Goal: Task Accomplishment & Management: Manage account settings

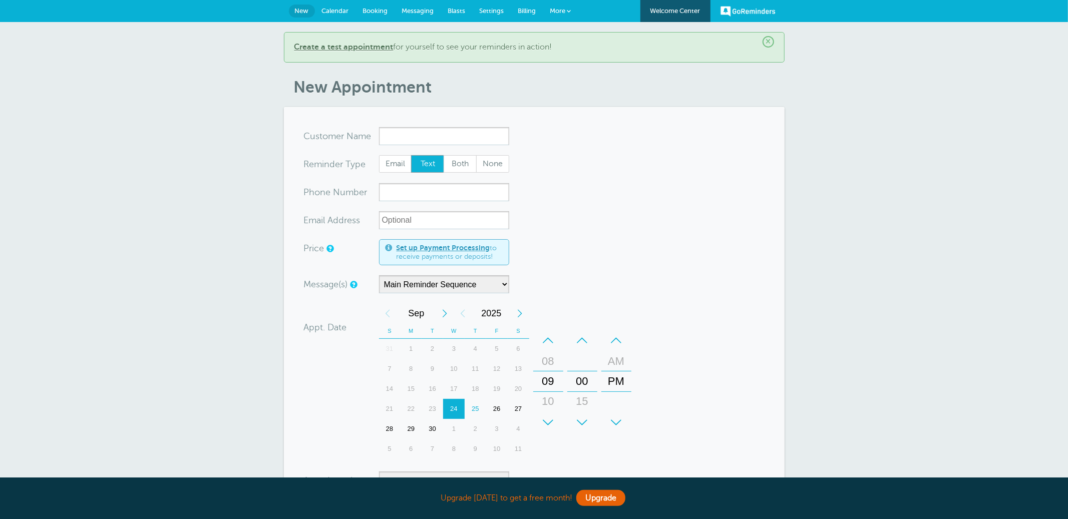
drag, startPoint x: 197, startPoint y: 99, endPoint x: 188, endPoint y: 97, distance: 9.6
click at [196, 99] on div "× Create a test appointment for yourself to see your reminders in action! New A…" at bounding box center [534, 352] width 1068 height 660
click at [110, 115] on div "× Create a test appointment for yourself to see your reminders in action! New A…" at bounding box center [534, 352] width 1068 height 660
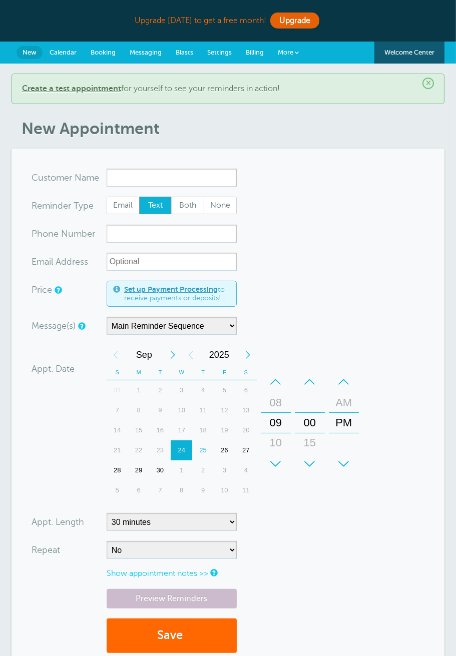
click at [221, 51] on span "Settings" at bounding box center [219, 53] width 25 height 8
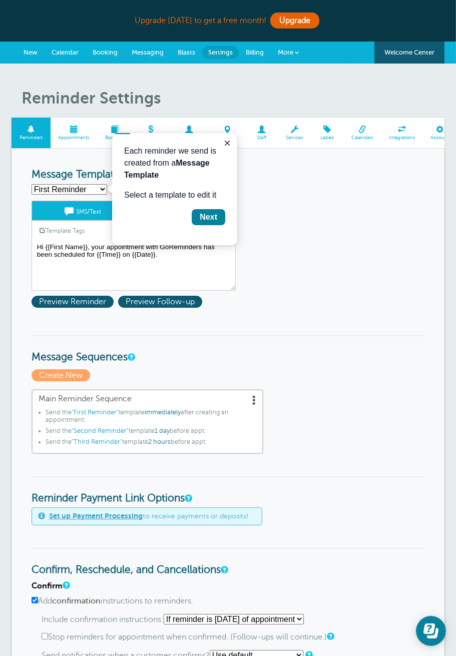
click at [228, 143] on icon "Close guide" at bounding box center [227, 143] width 8 height 8
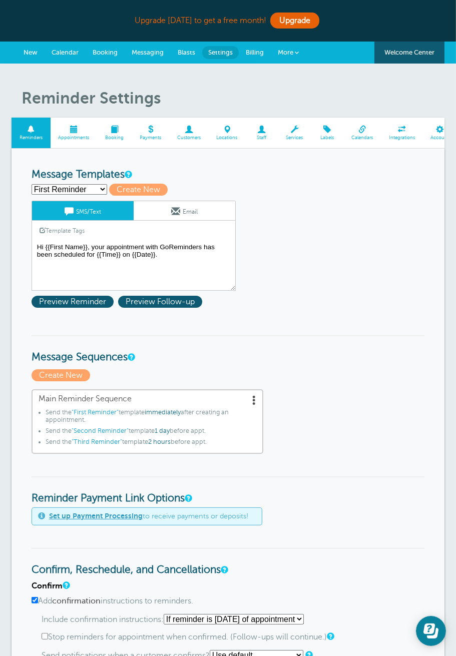
click at [99, 264] on textarea "Hi {{First Name}}, your appointment with GoReminders has been scheduled for {{T…" at bounding box center [134, 266] width 204 height 50
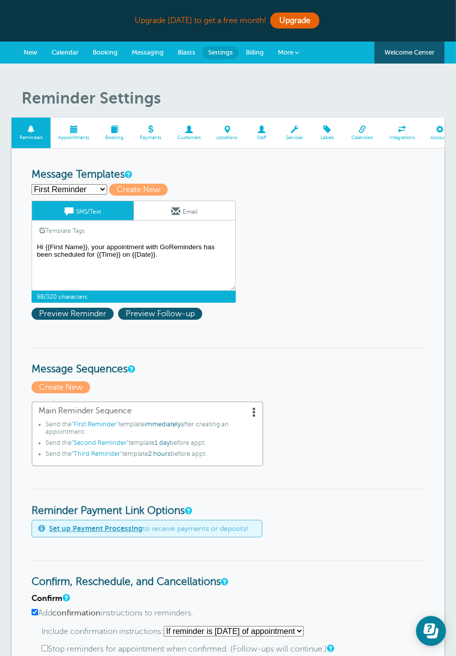
click at [174, 214] on span at bounding box center [175, 211] width 9 height 9
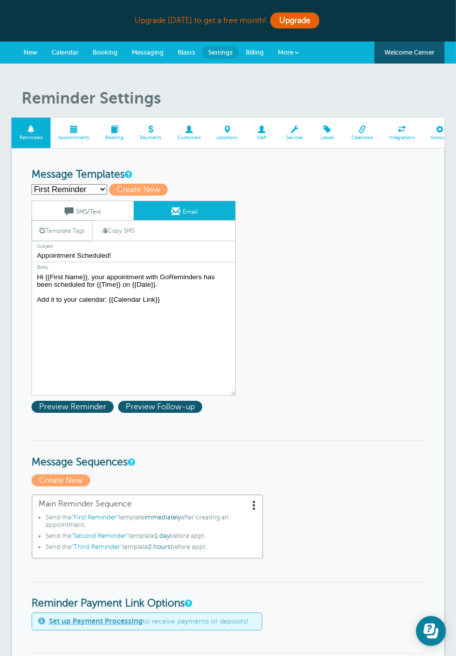
click at [61, 232] on link "Template Tags" at bounding box center [62, 231] width 60 height 20
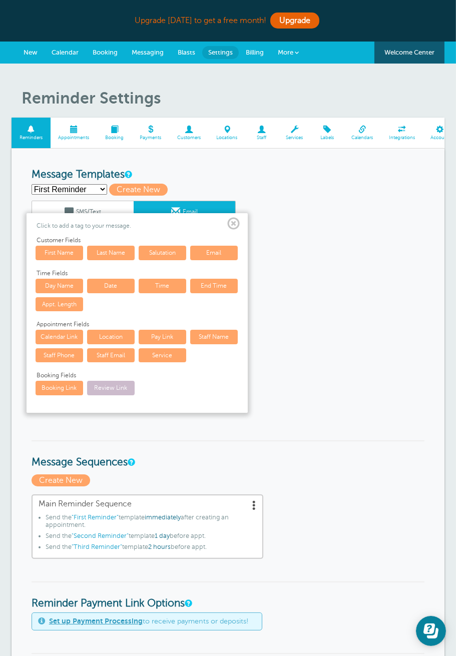
click at [233, 223] on span at bounding box center [233, 224] width 13 height 13
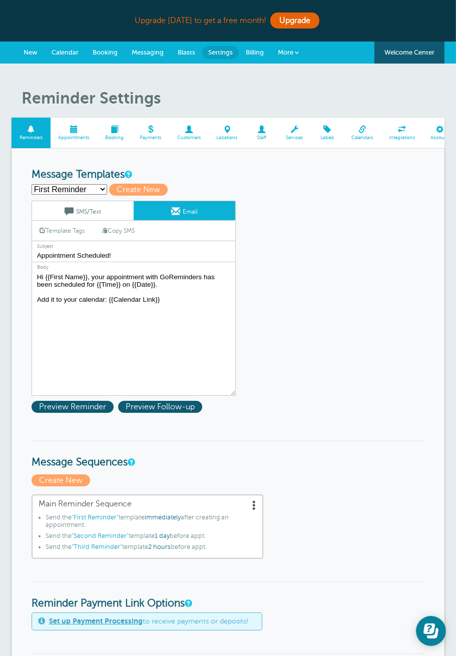
click at [138, 293] on textarea "Hi {{First Name}}, your appointment with GoReminders has been scheduled for {{T…" at bounding box center [134, 333] width 204 height 125
click at [172, 286] on textarea "Hi {{First Name}}, your appointment with GoReminders has been scheduled for {{T…" at bounding box center [134, 333] width 204 height 125
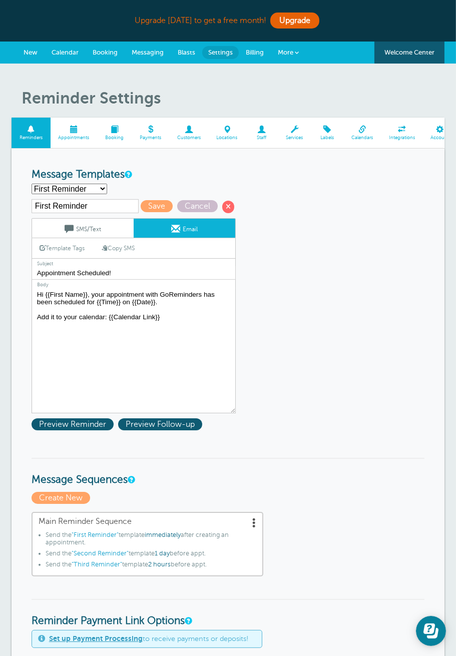
type textarea "Hi {{First Name}}, your appointment with GoReminders has been scheduled for {{T…"
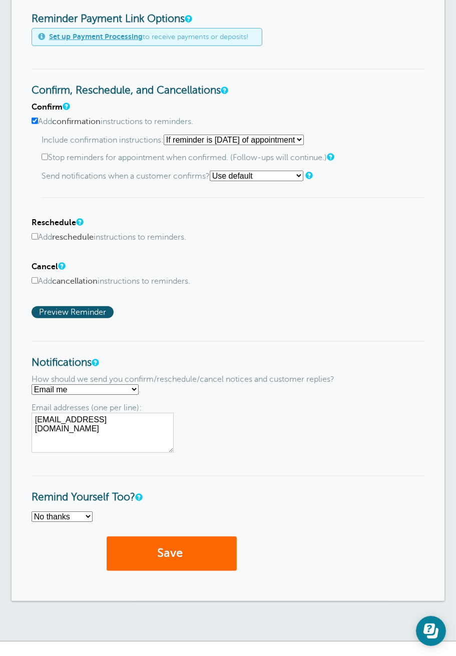
scroll to position [624, 0]
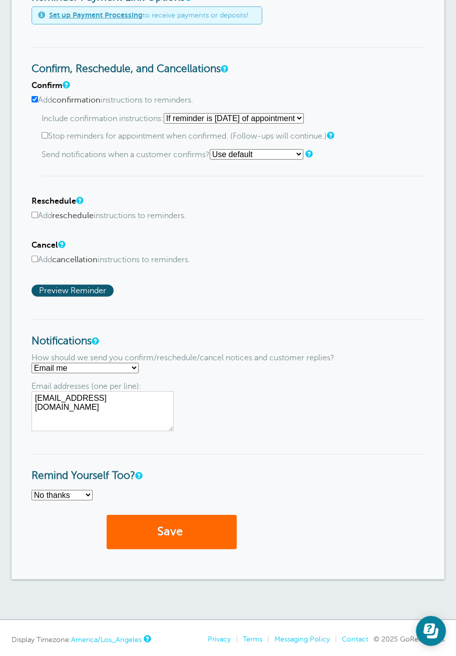
click at [119, 364] on select "Text me Email me Don't send me notifications" at bounding box center [85, 368] width 107 height 11
click at [66, 490] on select "No thanks Yes, text me Yes, email me" at bounding box center [62, 495] width 61 height 11
click at [84, 492] on select "No thanks Yes, text me Yes, email me" at bounding box center [62, 495] width 61 height 11
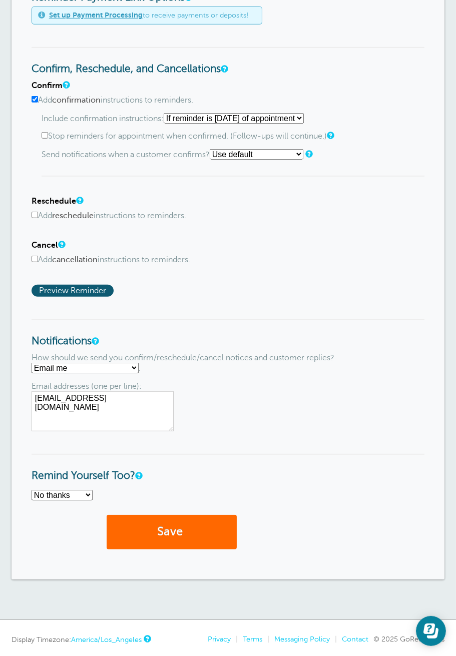
select select "4"
click at [32, 490] on select "No thanks Yes, text me Yes, email me" at bounding box center [62, 495] width 61 height 11
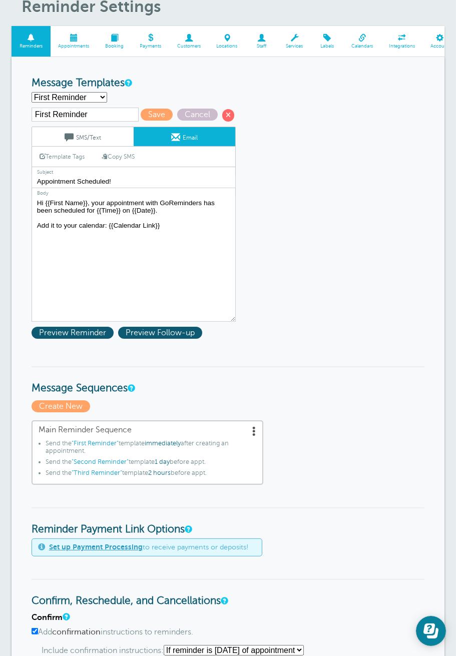
scroll to position [0, 0]
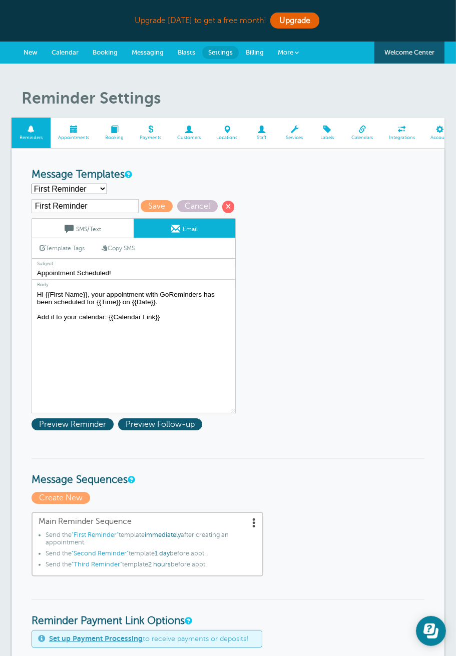
click at [34, 54] on span "New" at bounding box center [31, 53] width 14 height 8
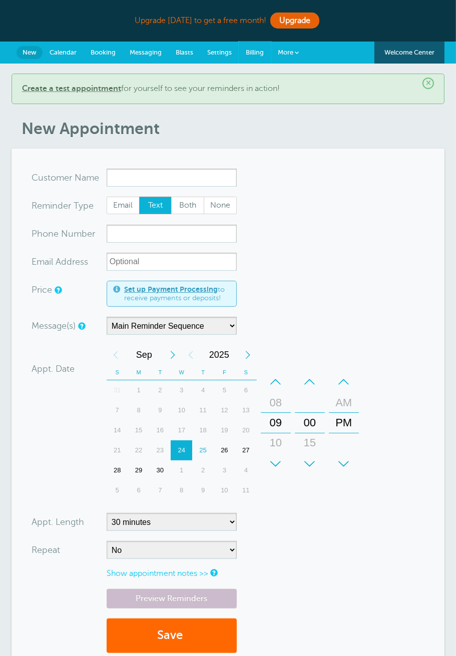
click at [247, 52] on span "Billing" at bounding box center [255, 53] width 18 height 8
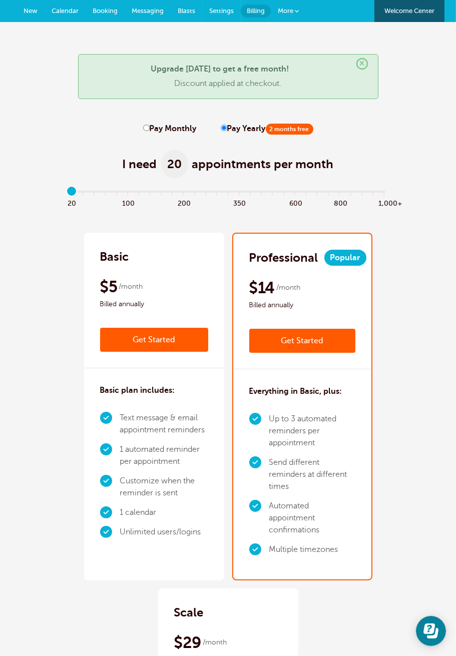
click at [215, 11] on span "Settings" at bounding box center [221, 11] width 25 height 8
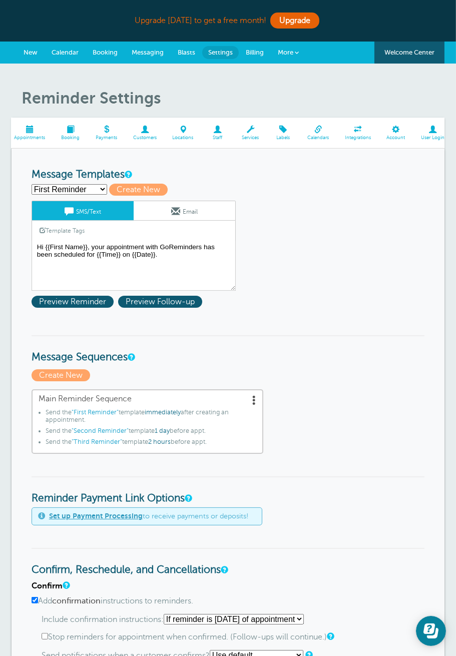
scroll to position [0, 52]
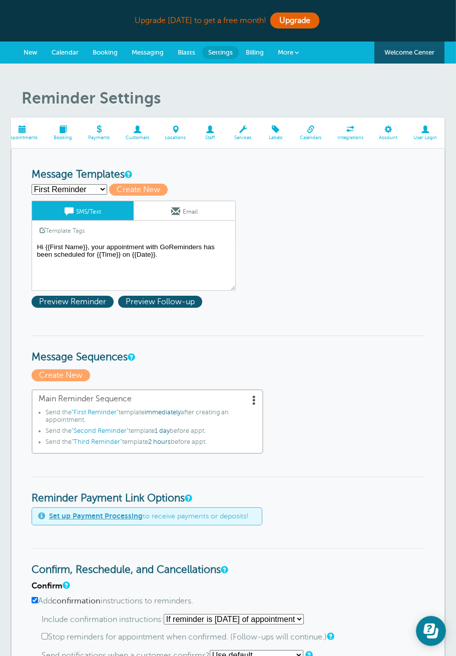
click at [426, 132] on span at bounding box center [425, 130] width 40 height 8
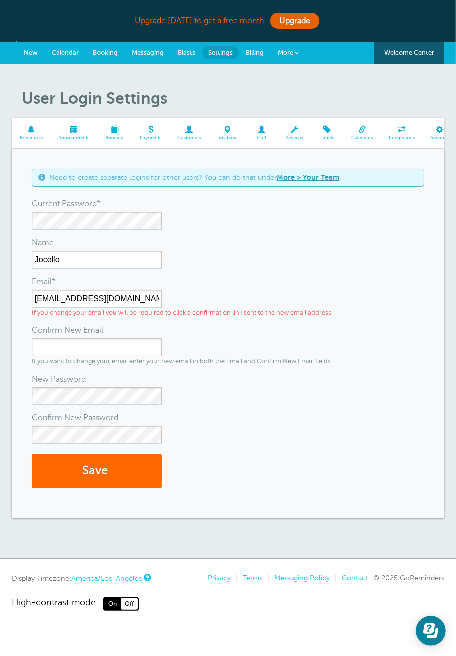
click at [25, 53] on span "New" at bounding box center [31, 53] width 14 height 8
